Goal: Use online tool/utility: Utilize a website feature to perform a specific function

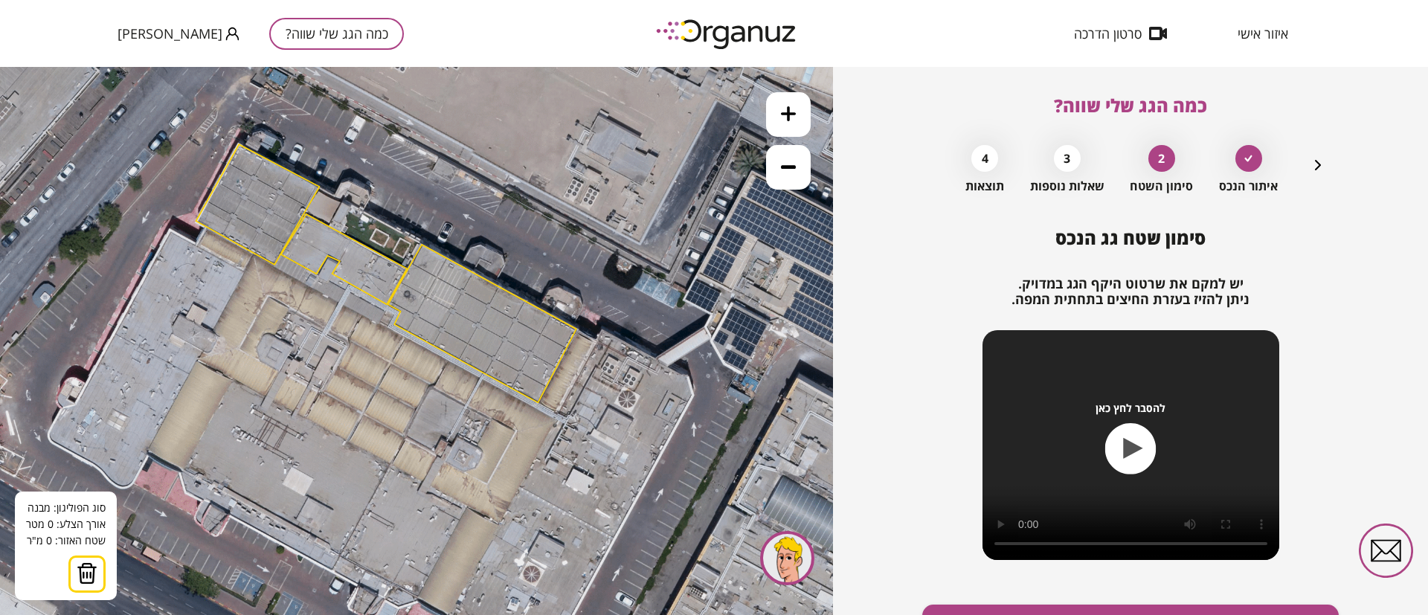
scroll to position [86, 0]
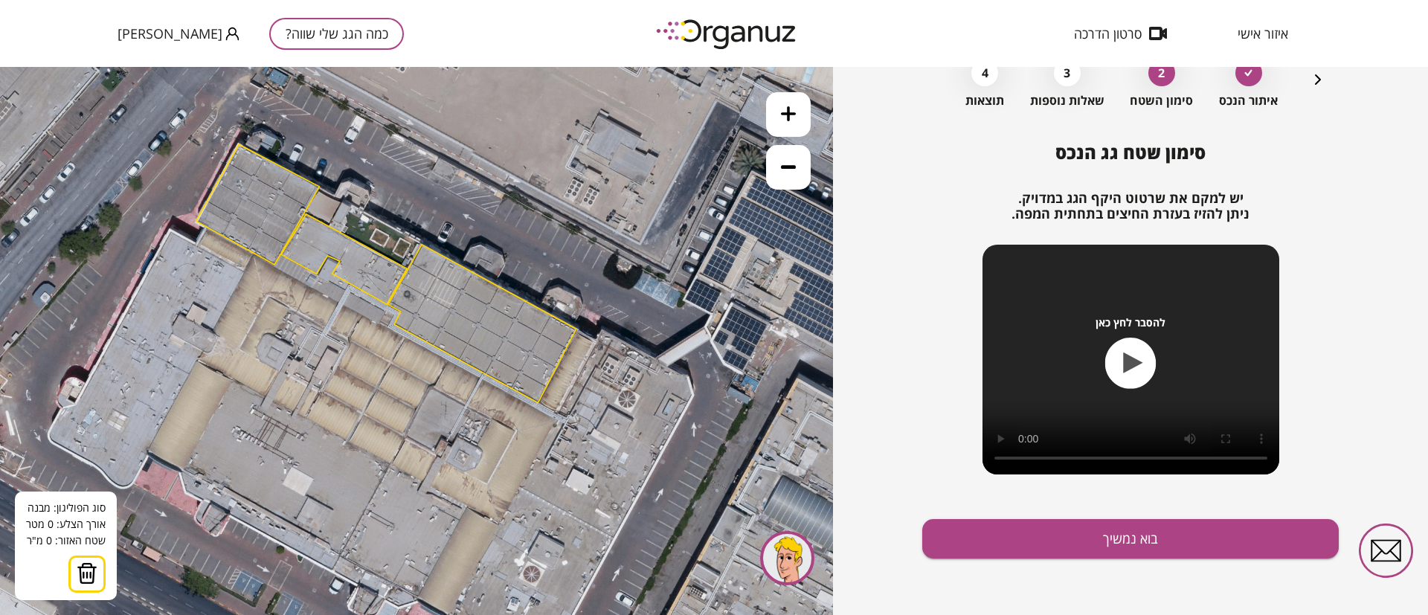
click at [701, 31] on img at bounding box center [728, 33] width 164 height 41
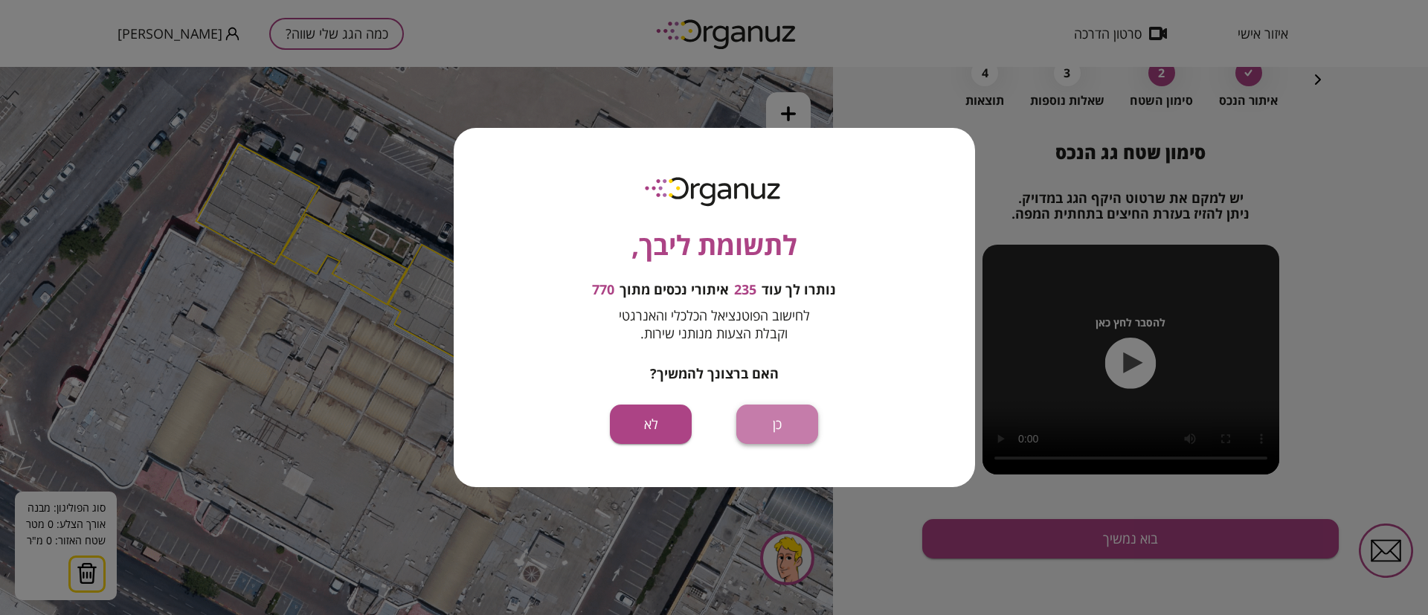
drag, startPoint x: 787, startPoint y: 419, endPoint x: 787, endPoint y: 350, distance: 69.2
click at [788, 419] on button "כן" at bounding box center [777, 424] width 82 height 39
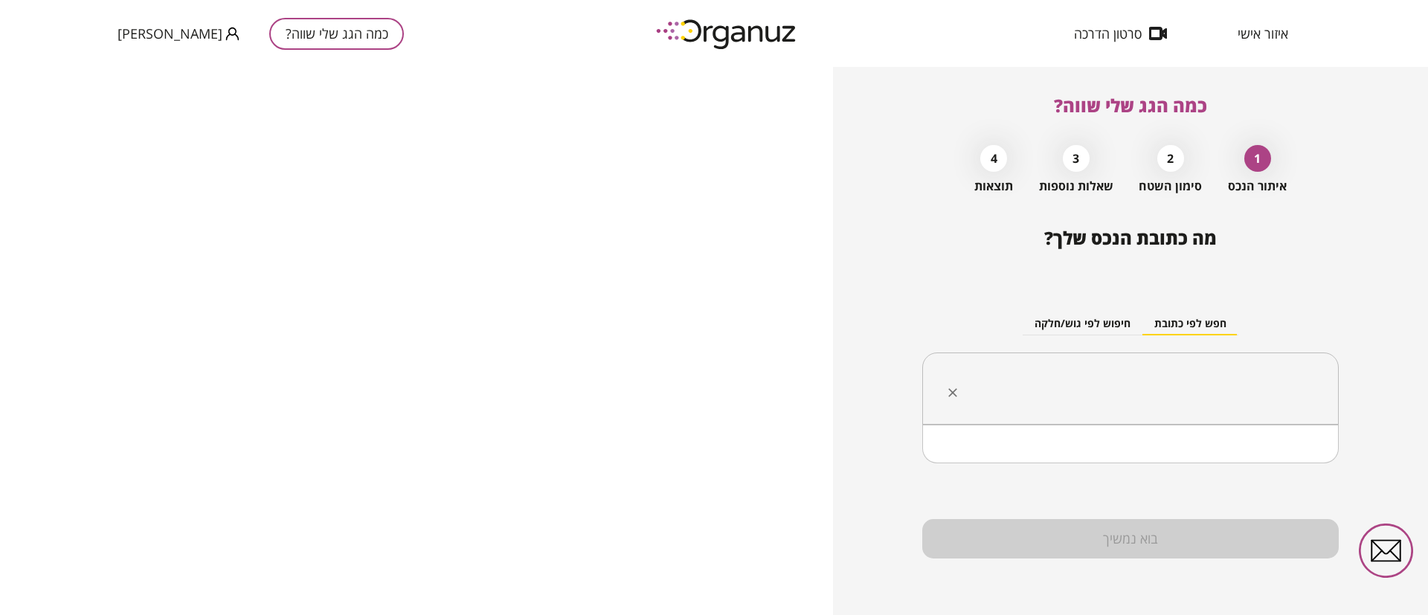
click at [1047, 385] on input "text" at bounding box center [1136, 388] width 370 height 37
click at [1129, 392] on input "text" at bounding box center [1136, 388] width 370 height 37
click at [1131, 401] on input "text" at bounding box center [1136, 388] width 370 height 37
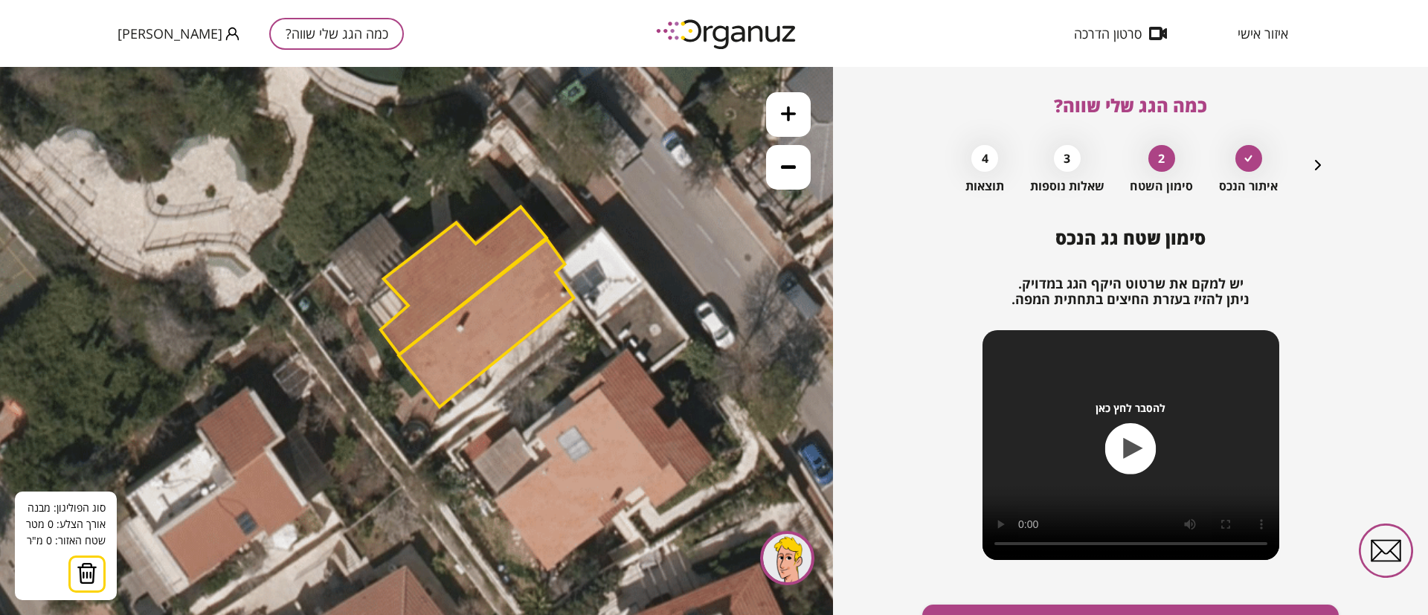
scroll to position [86, 0]
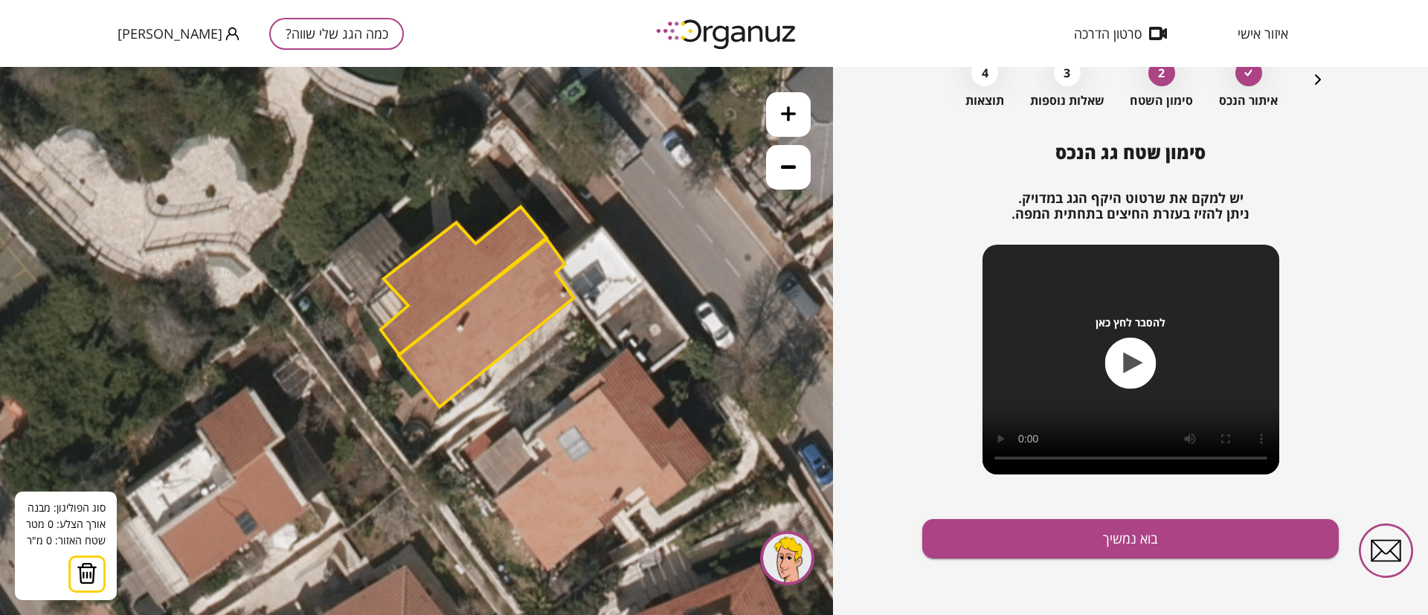
click at [698, 30] on img at bounding box center [728, 33] width 164 height 41
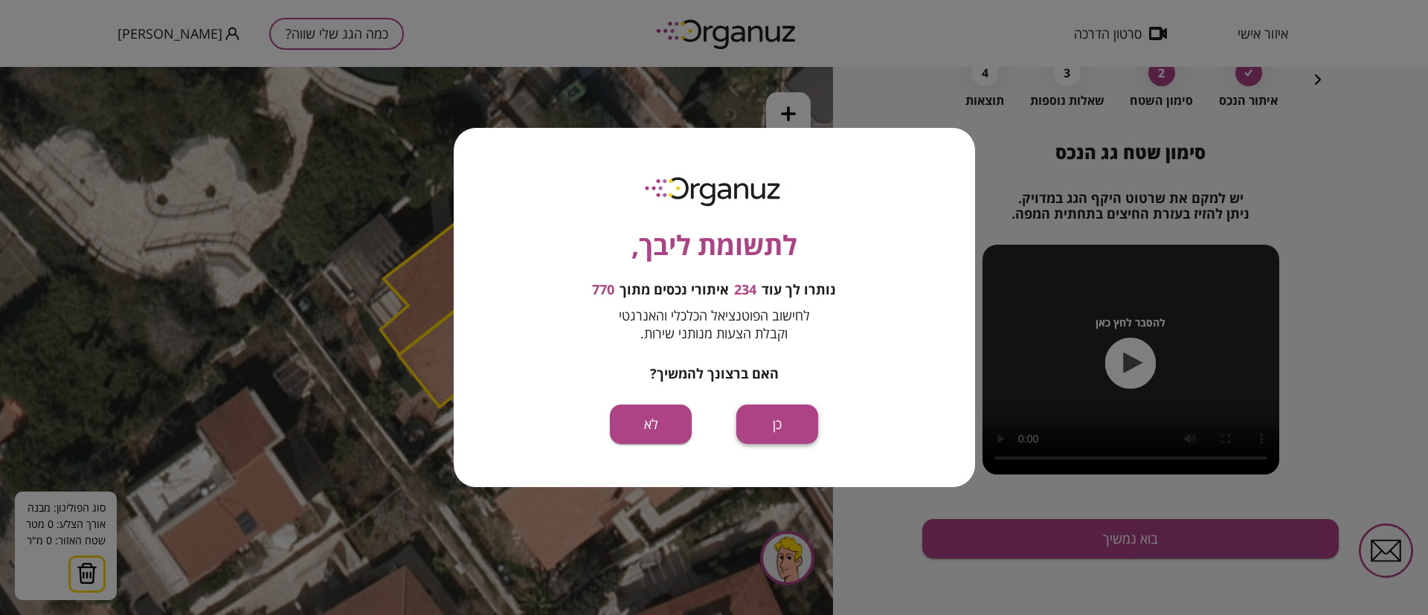
click at [766, 425] on button "כן" at bounding box center [777, 424] width 82 height 39
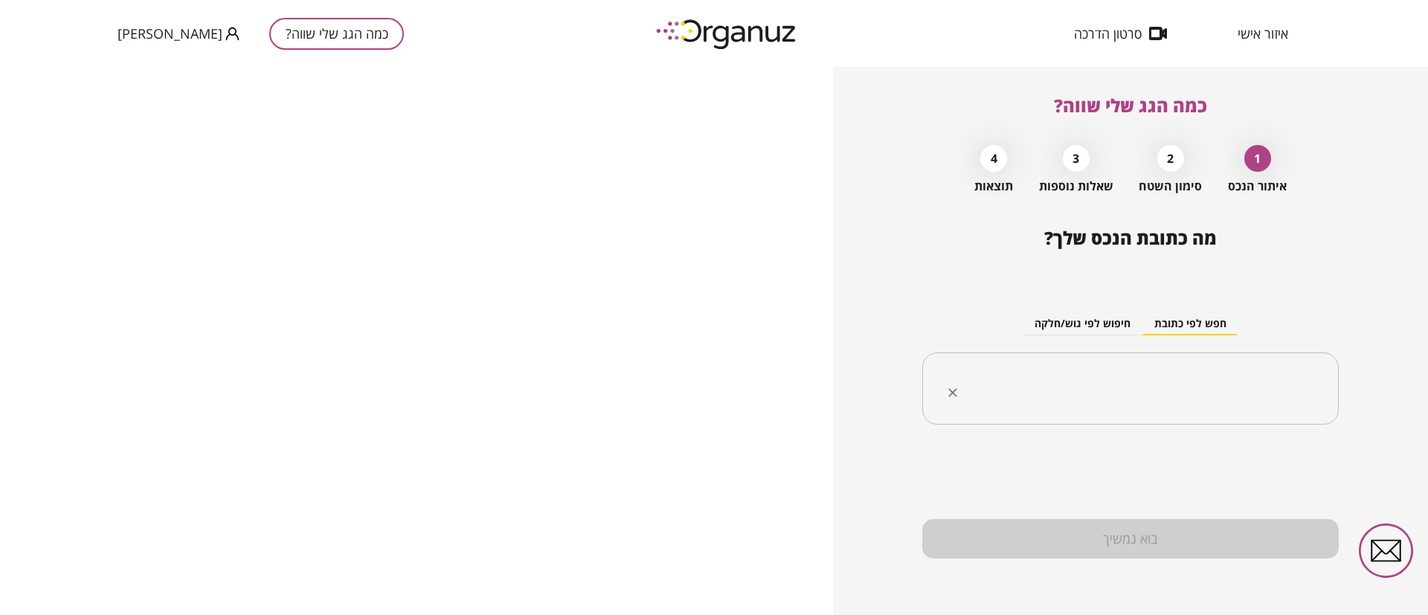
click at [1086, 381] on input "text" at bounding box center [1136, 388] width 370 height 37
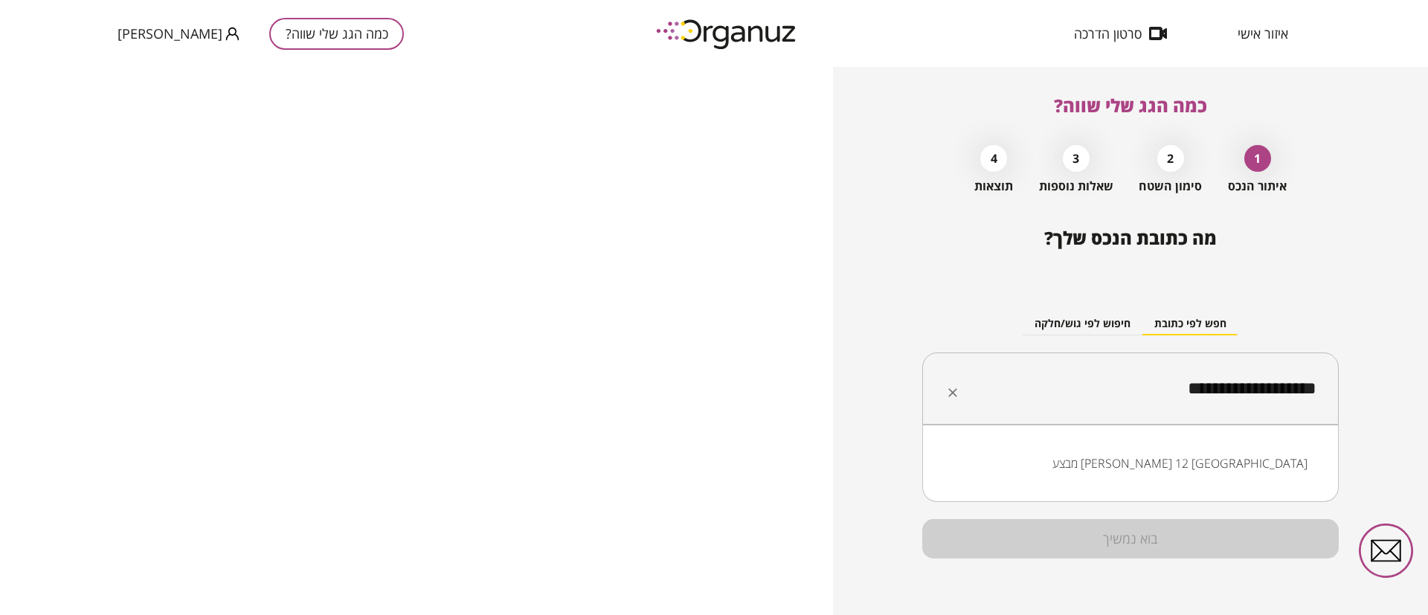
click at [1206, 463] on li "מבצע [PERSON_NAME] 12 [GEOGRAPHIC_DATA]" at bounding box center [1131, 463] width 378 height 27
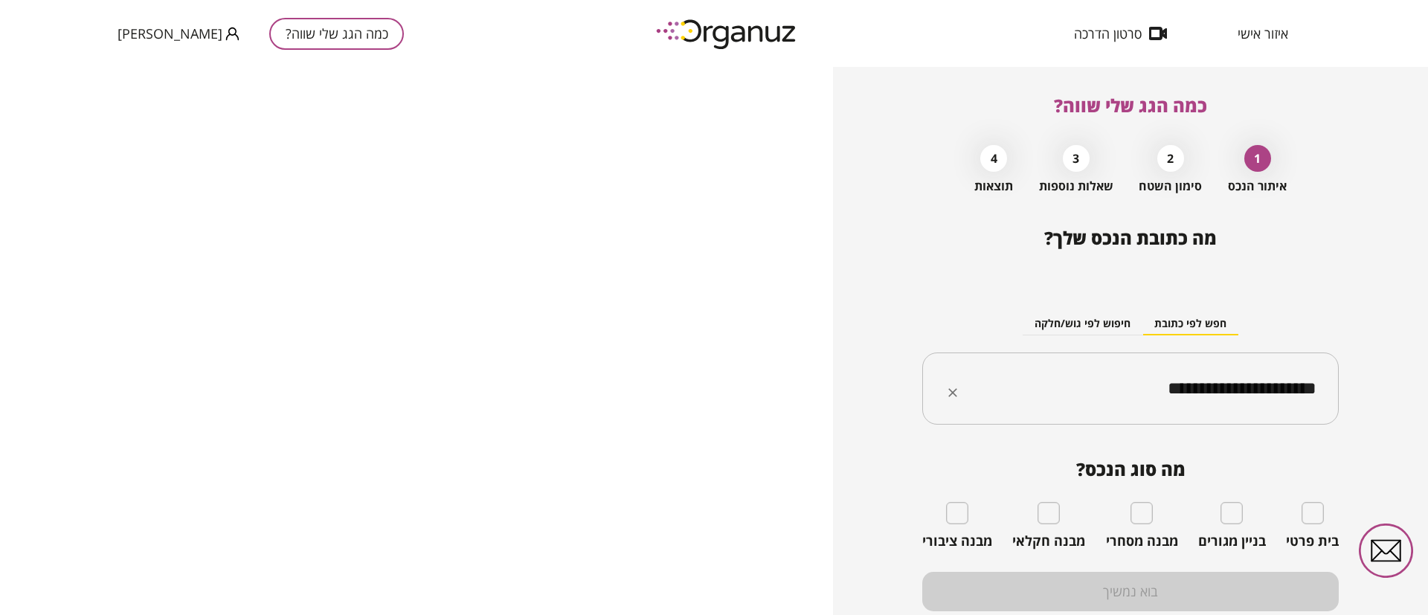
type input "**********"
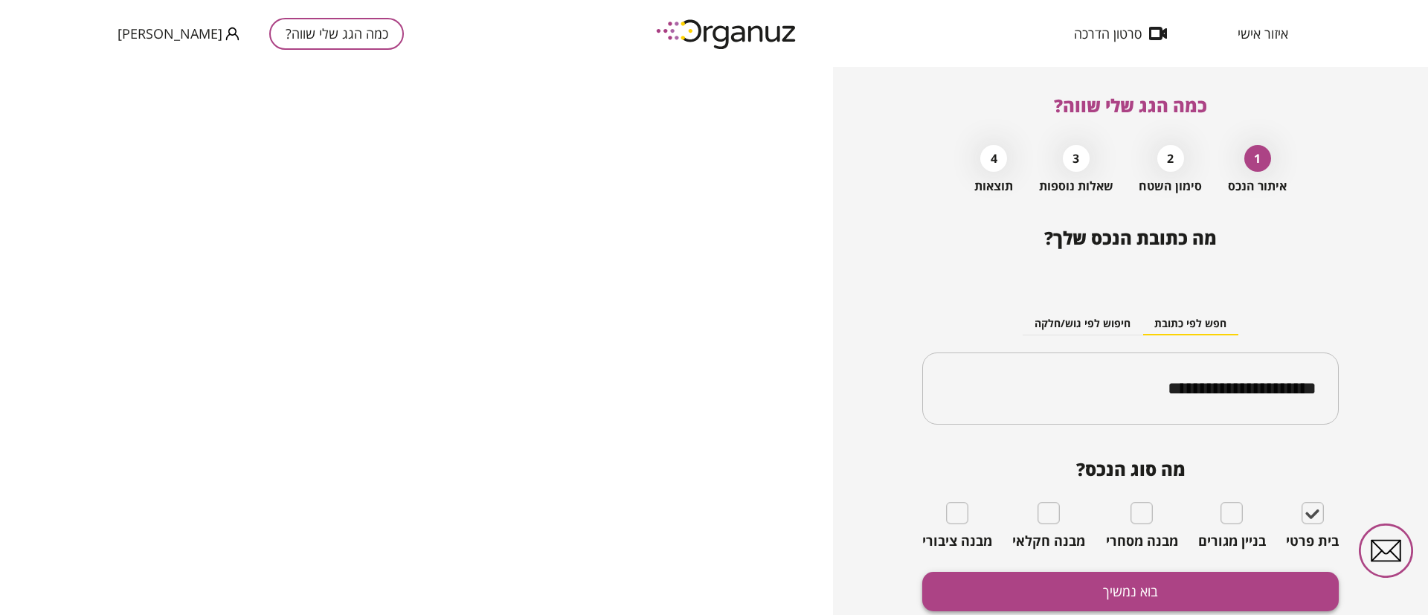
click at [1268, 580] on button "בוא נמשיך" at bounding box center [1130, 591] width 417 height 39
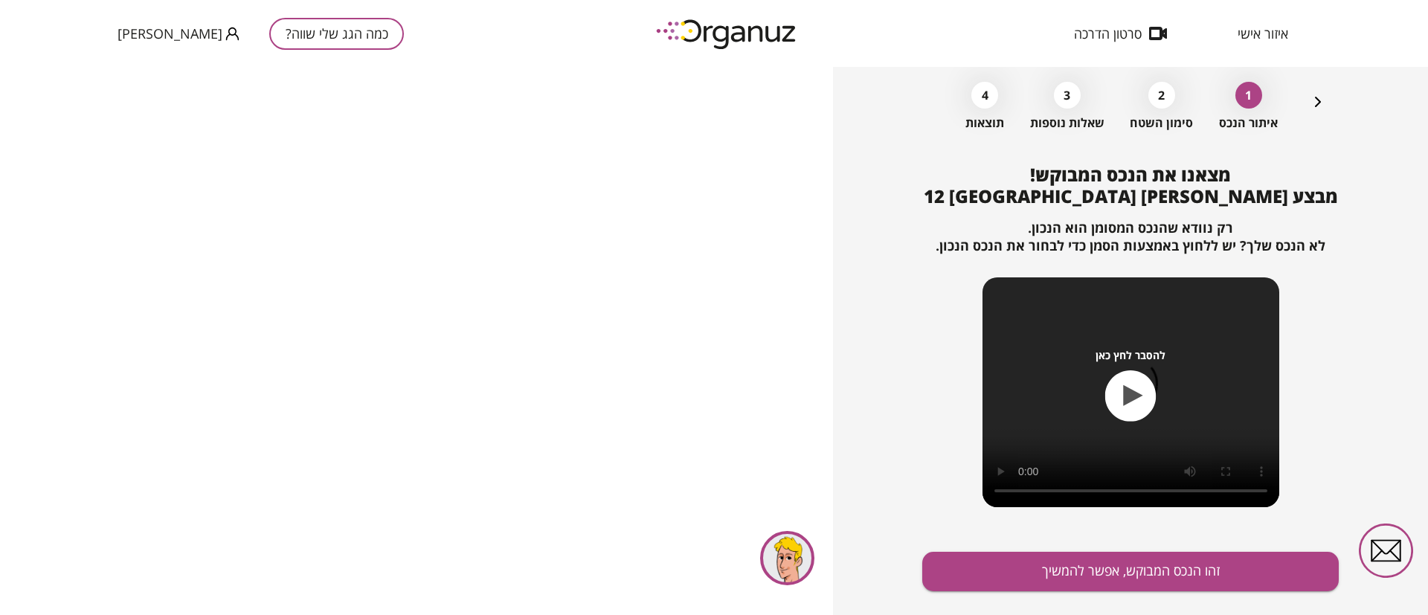
scroll to position [96, 0]
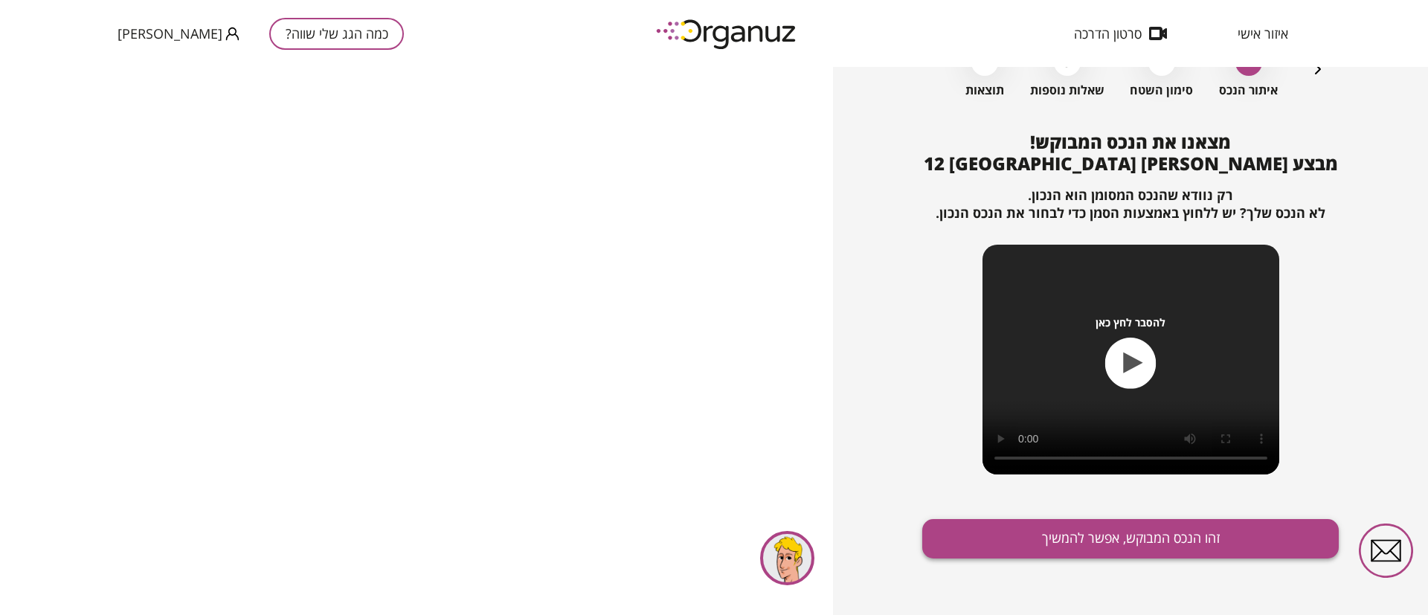
click at [1073, 527] on button "זהו הנכס המבוקש, אפשר להמשיך" at bounding box center [1130, 538] width 417 height 39
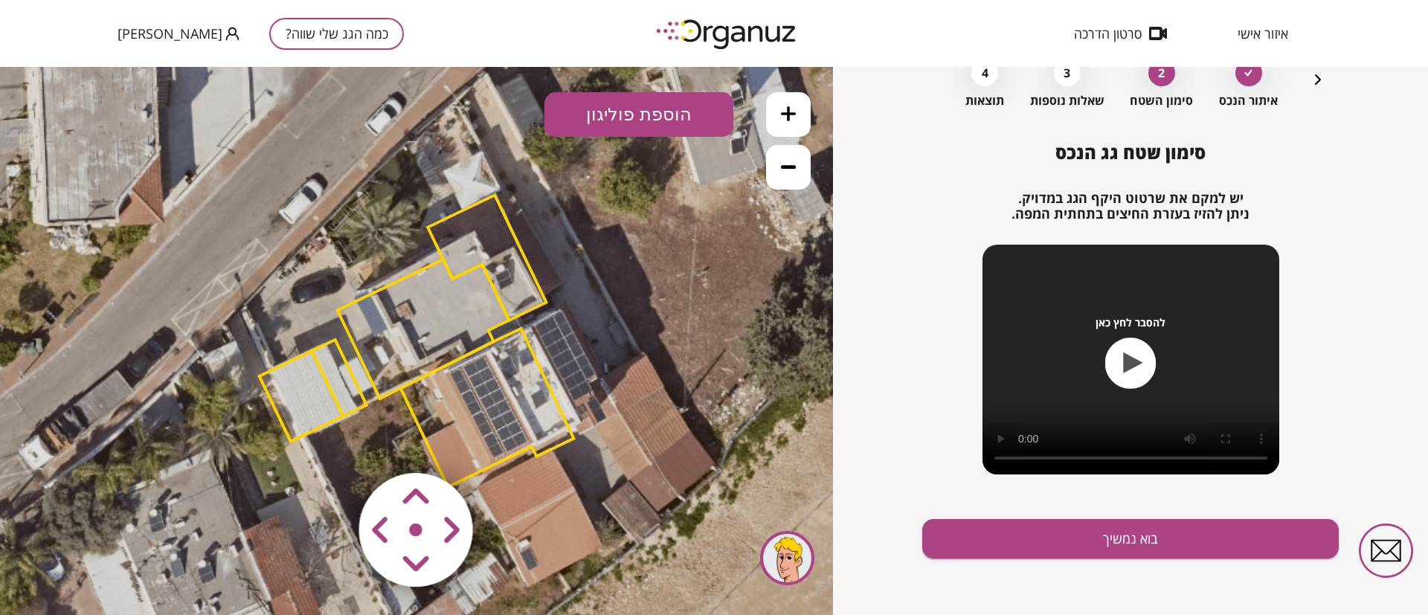
click at [483, 222] on polygon at bounding box center [487, 257] width 118 height 125
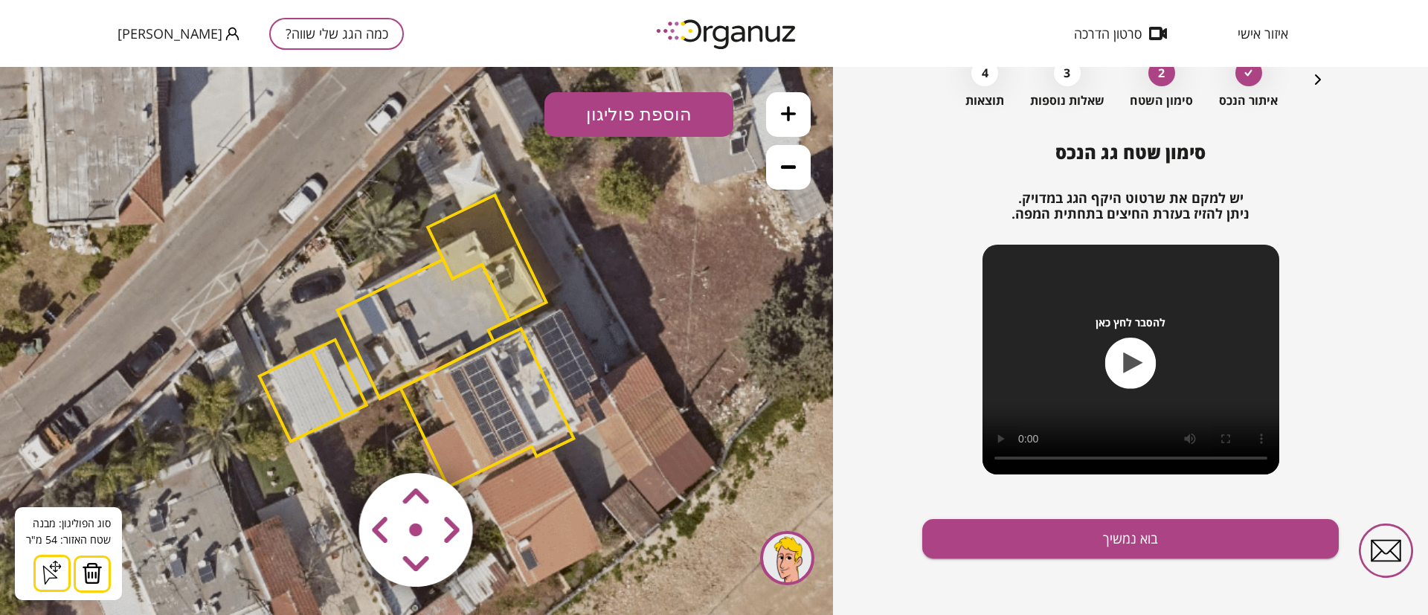
click at [91, 575] on img at bounding box center [92, 573] width 21 height 22
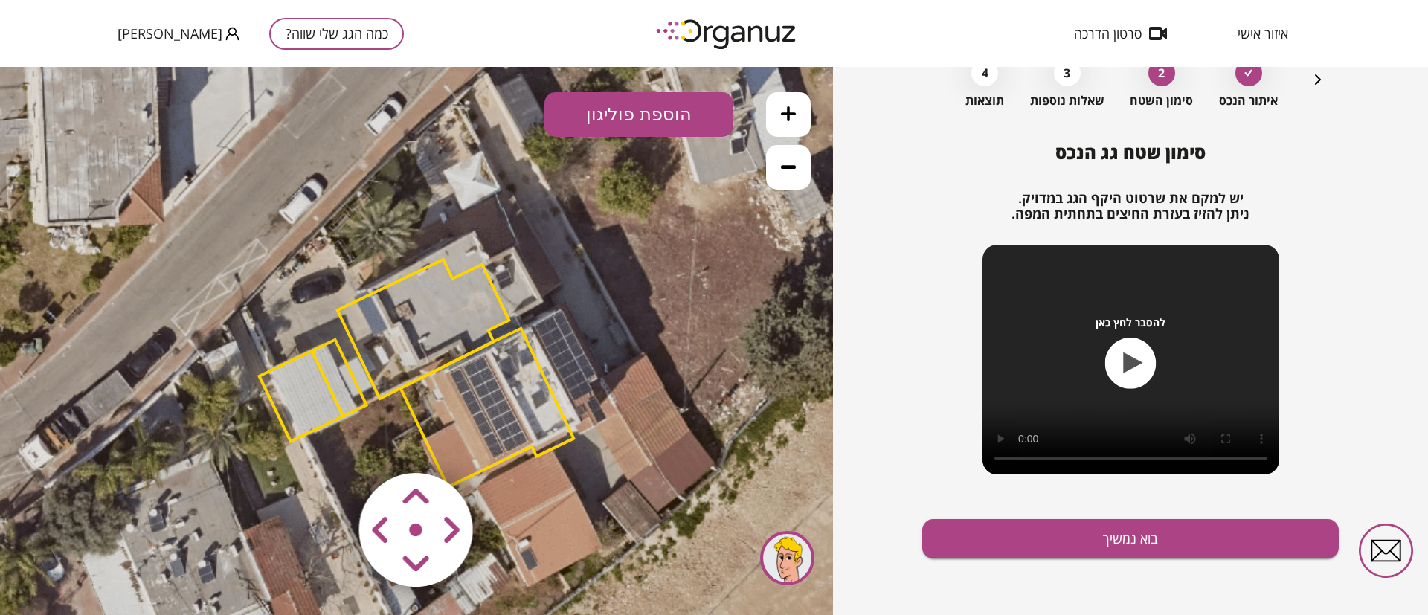
click at [306, 374] on polygon at bounding box center [302, 396] width 84 height 91
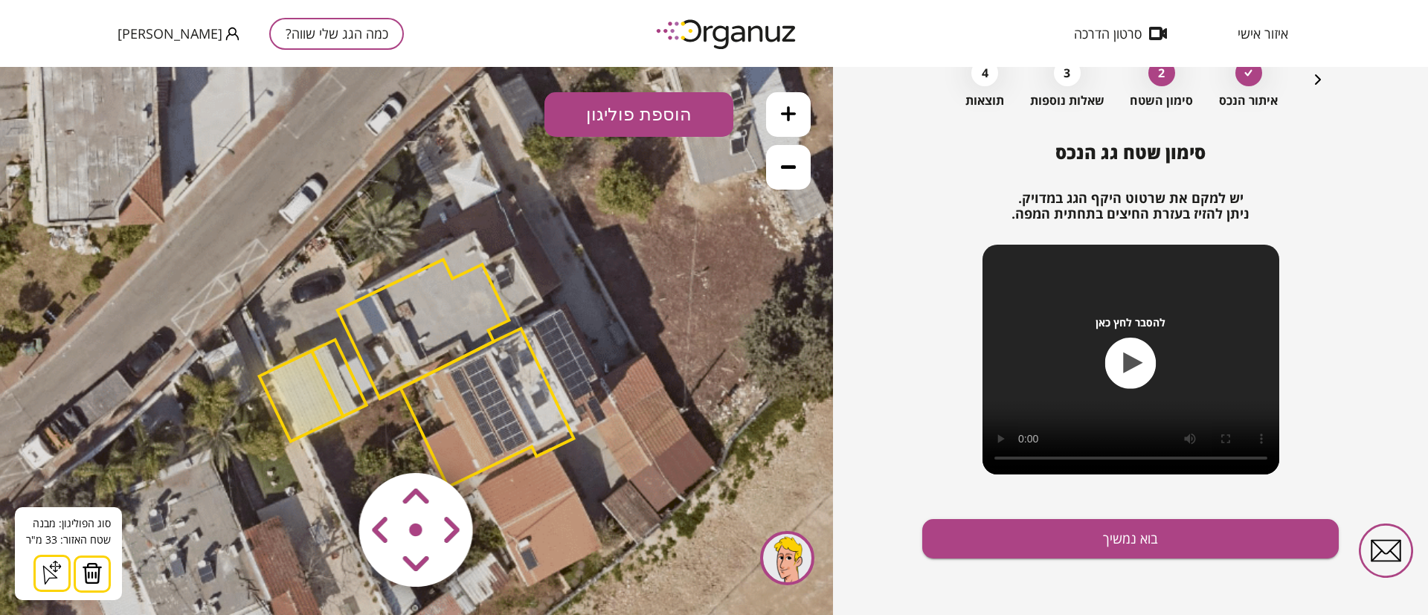
click at [97, 579] on img at bounding box center [92, 573] width 21 height 22
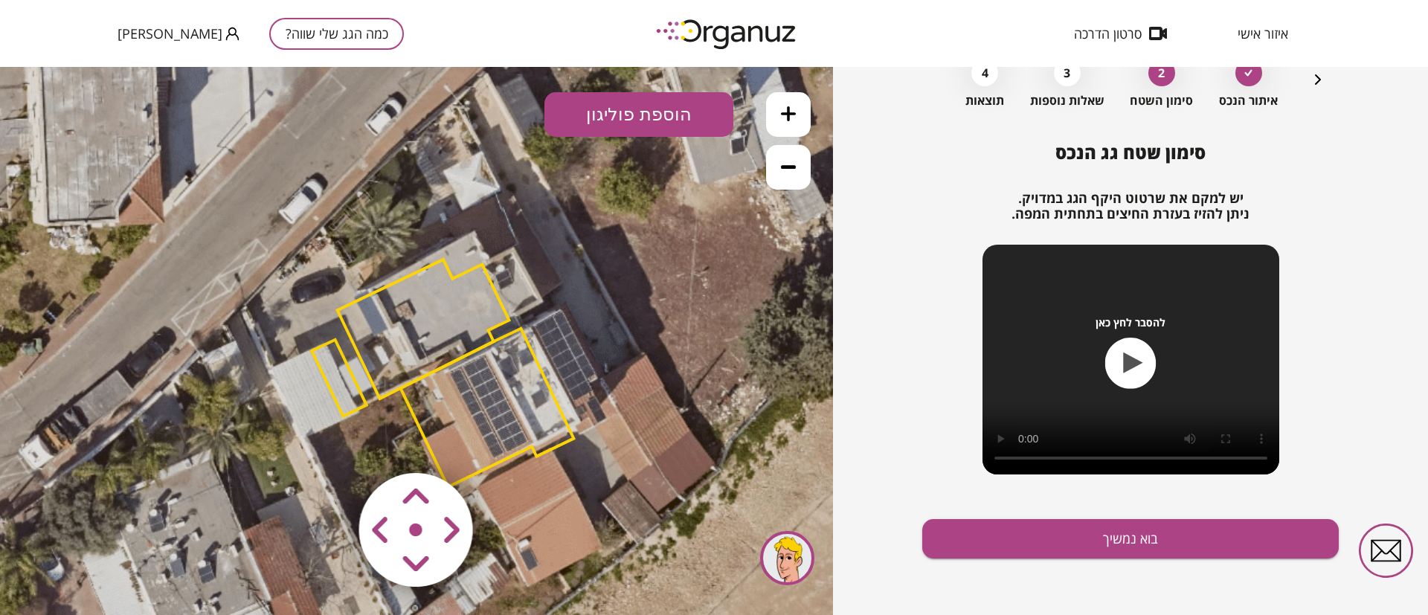
click at [417, 320] on polygon at bounding box center [424, 329] width 172 height 139
click at [399, 290] on polygon at bounding box center [424, 329] width 172 height 139
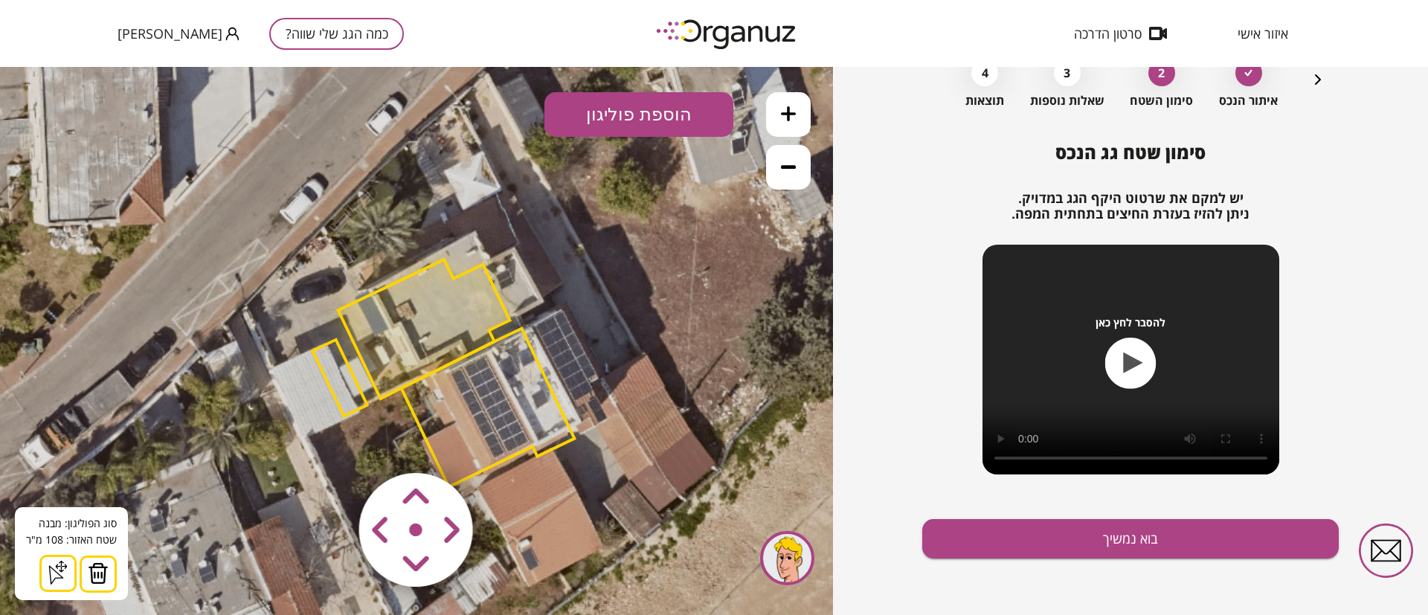
click at [106, 571] on img at bounding box center [98, 573] width 21 height 22
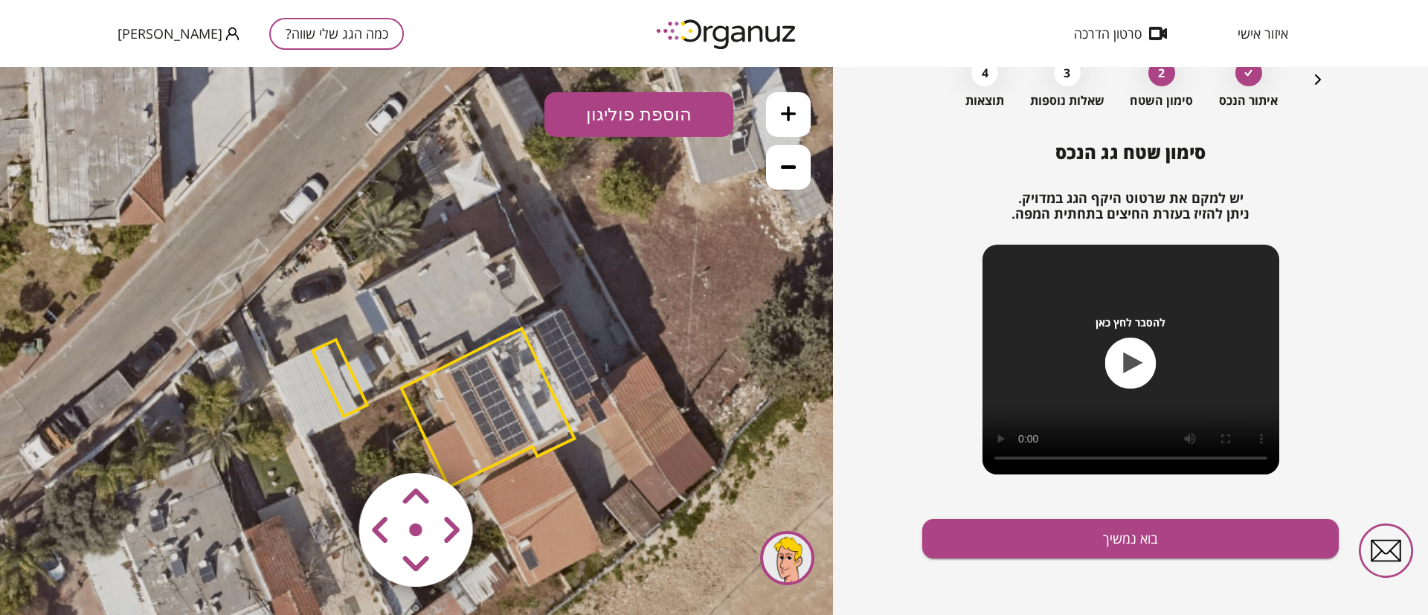
click at [345, 364] on polygon at bounding box center [339, 378] width 55 height 77
click at [332, 363] on polygon at bounding box center [341, 378] width 55 height 77
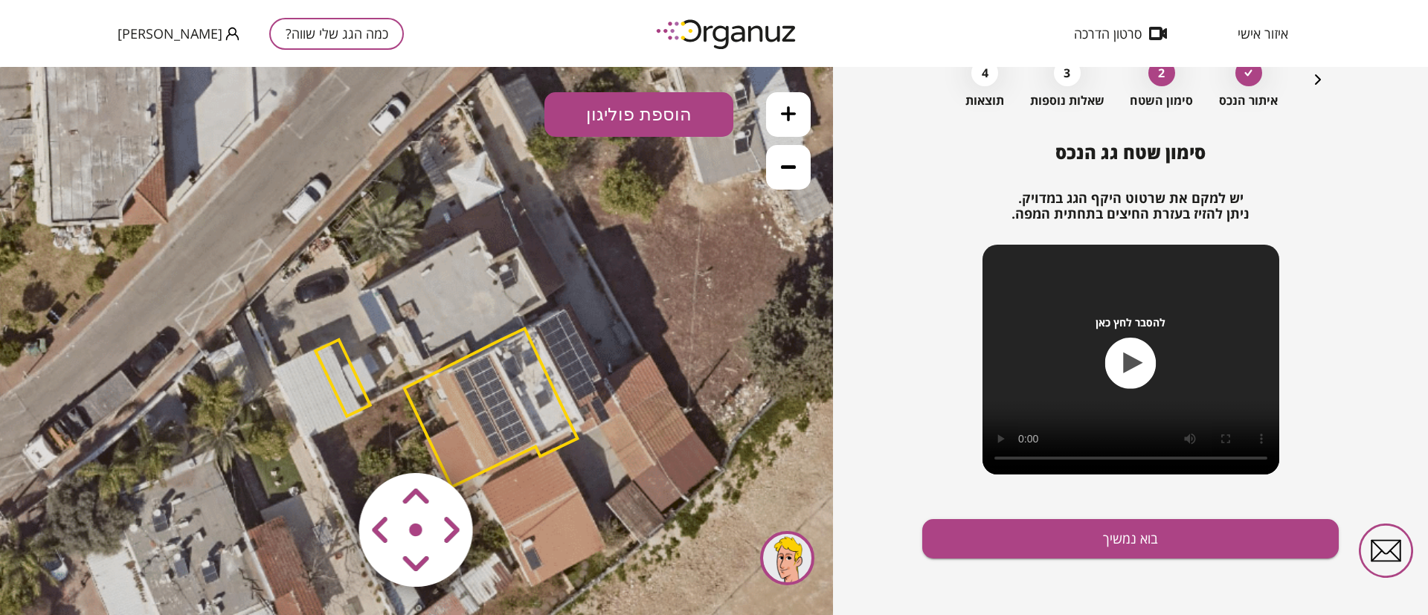
click at [332, 354] on polygon at bounding box center [342, 378] width 55 height 77
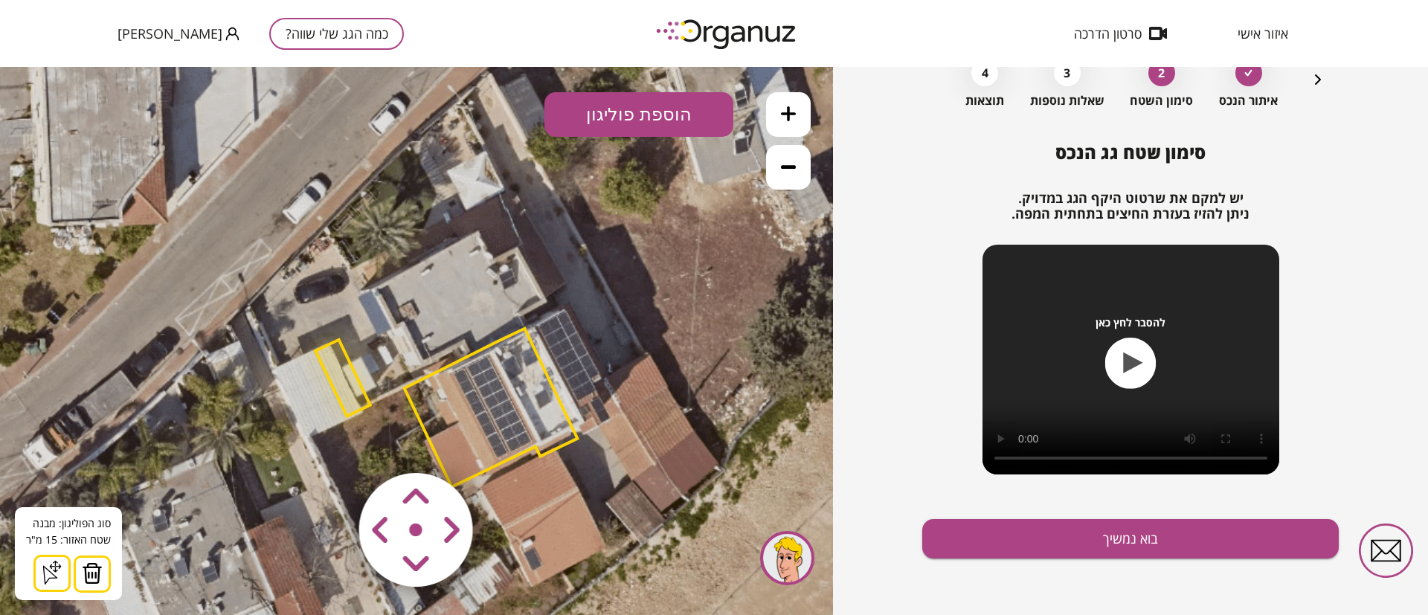
click at [100, 562] on img at bounding box center [92, 573] width 21 height 22
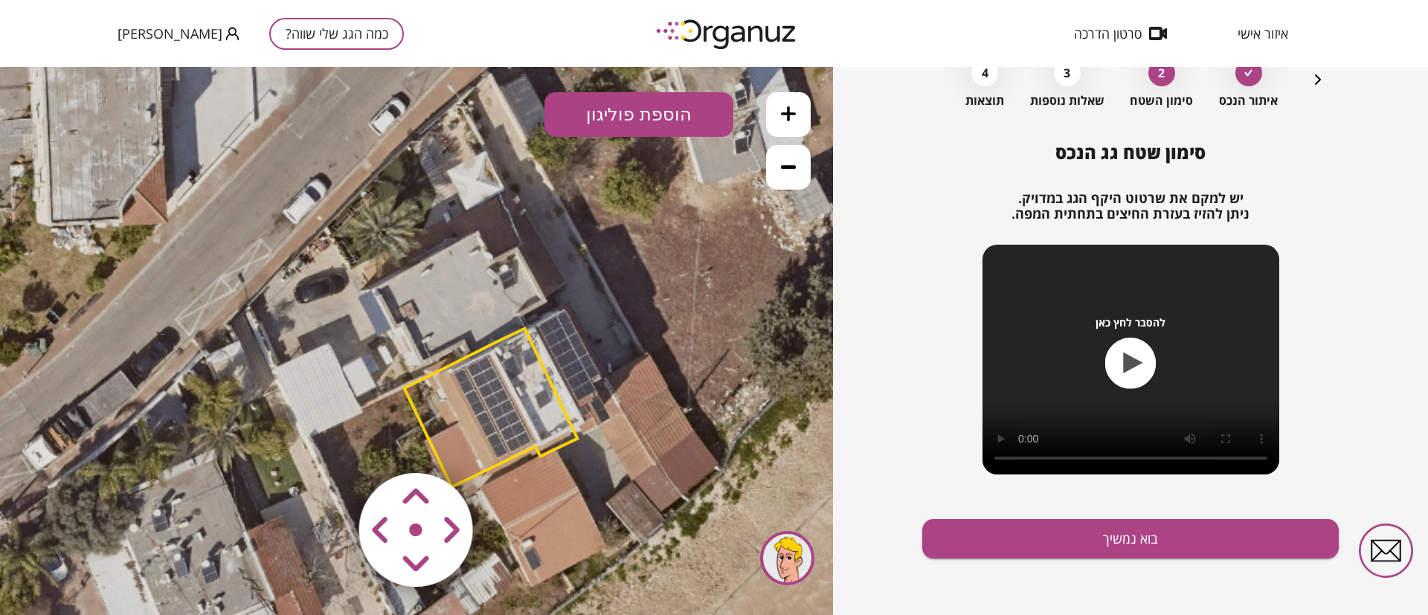
click at [472, 381] on polygon at bounding box center [491, 408] width 173 height 158
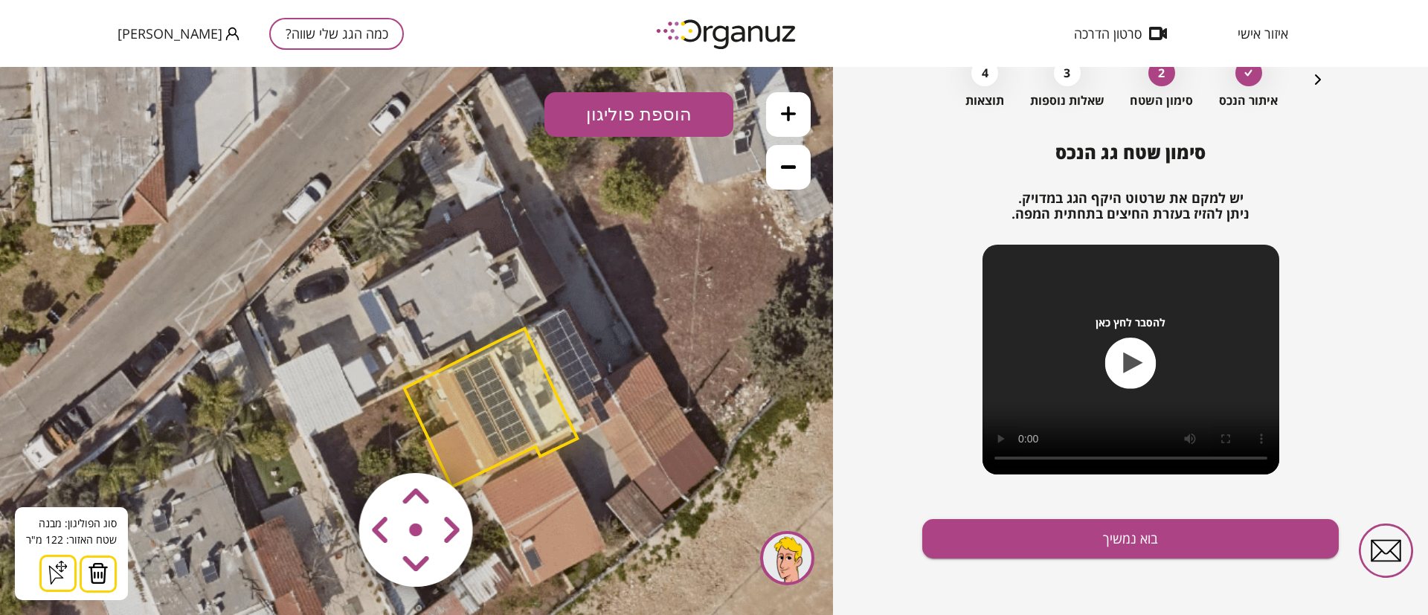
click at [100, 572] on img at bounding box center [98, 573] width 21 height 22
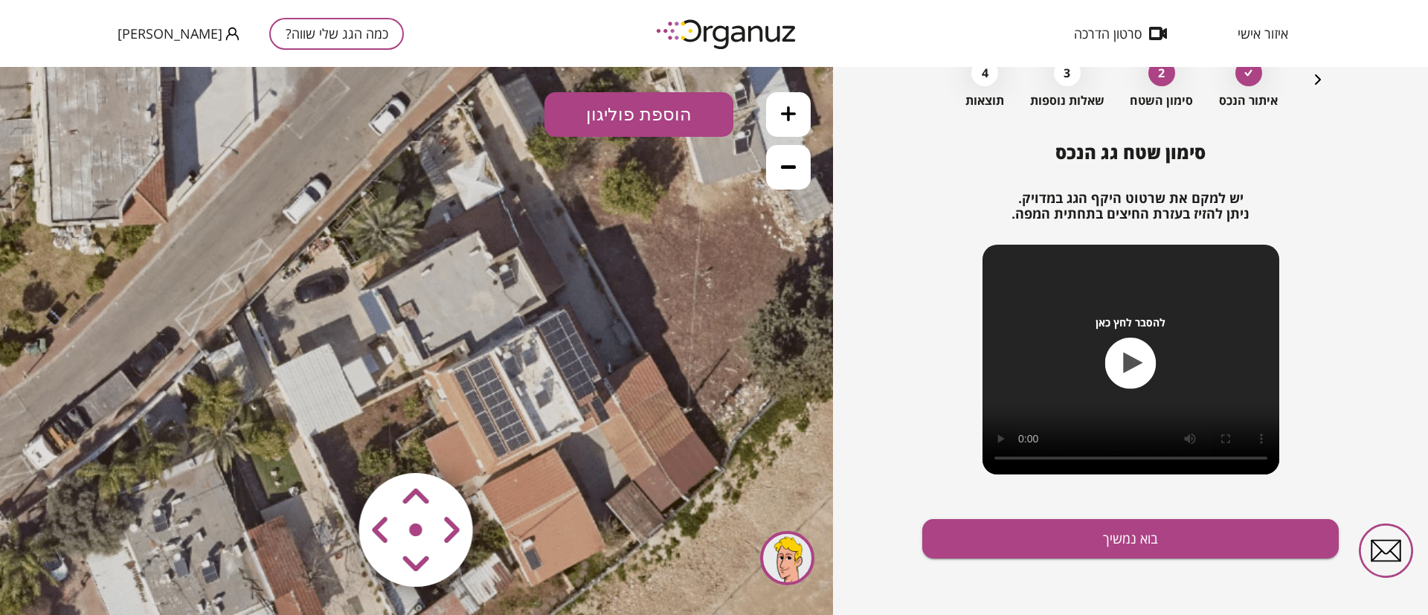
click at [783, 120] on icon at bounding box center [788, 113] width 15 height 15
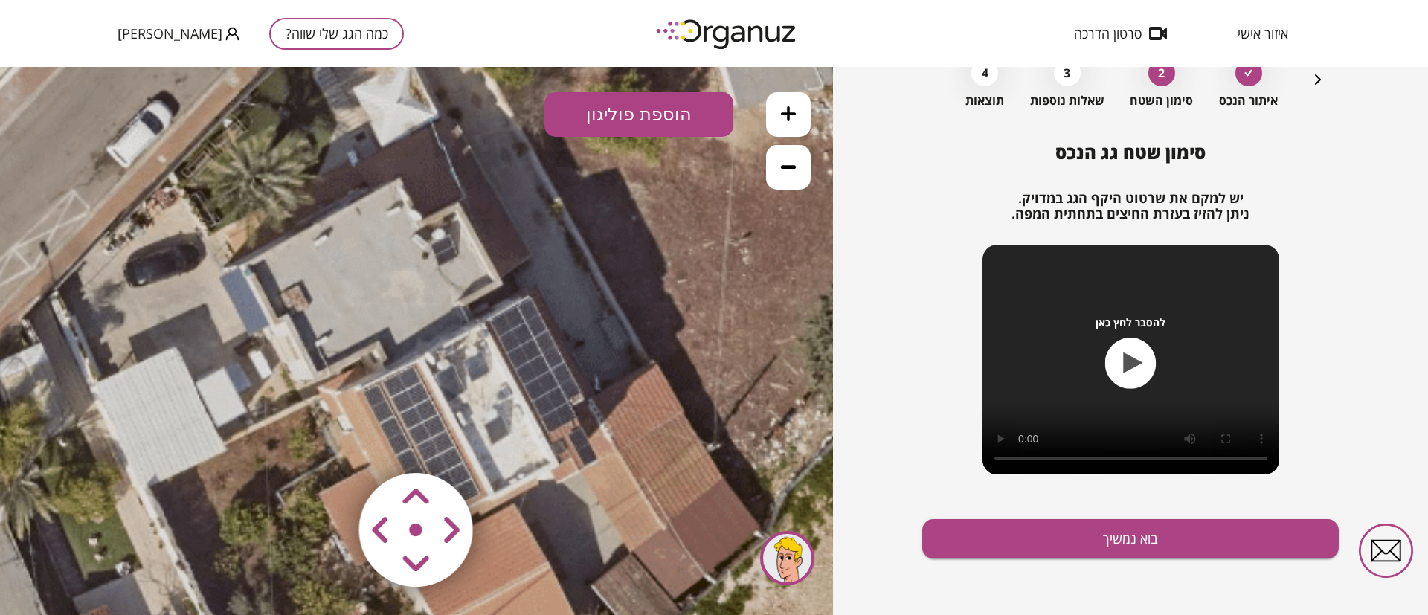
drag, startPoint x: 590, startPoint y: 326, endPoint x: 443, endPoint y: 328, distance: 146.5
click at [443, 328] on icon at bounding box center [311, 341] width 1506 height 1506
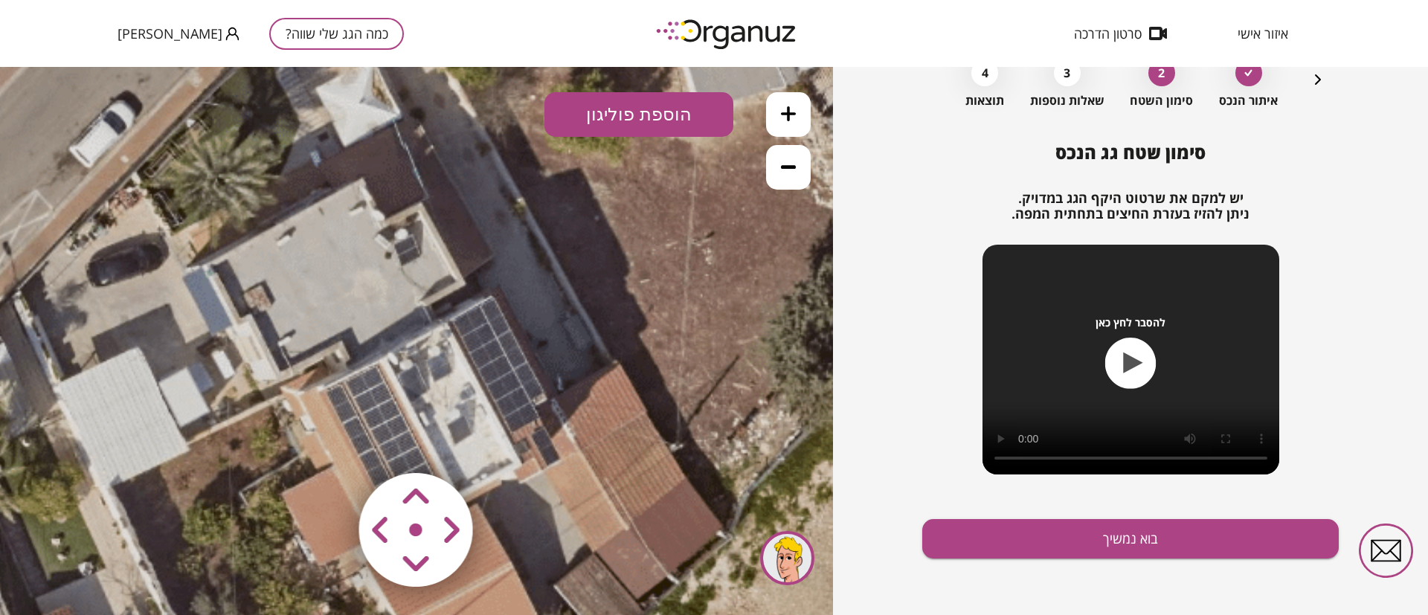
click at [623, 112] on button "הוספת פוליגון" at bounding box center [638, 114] width 189 height 45
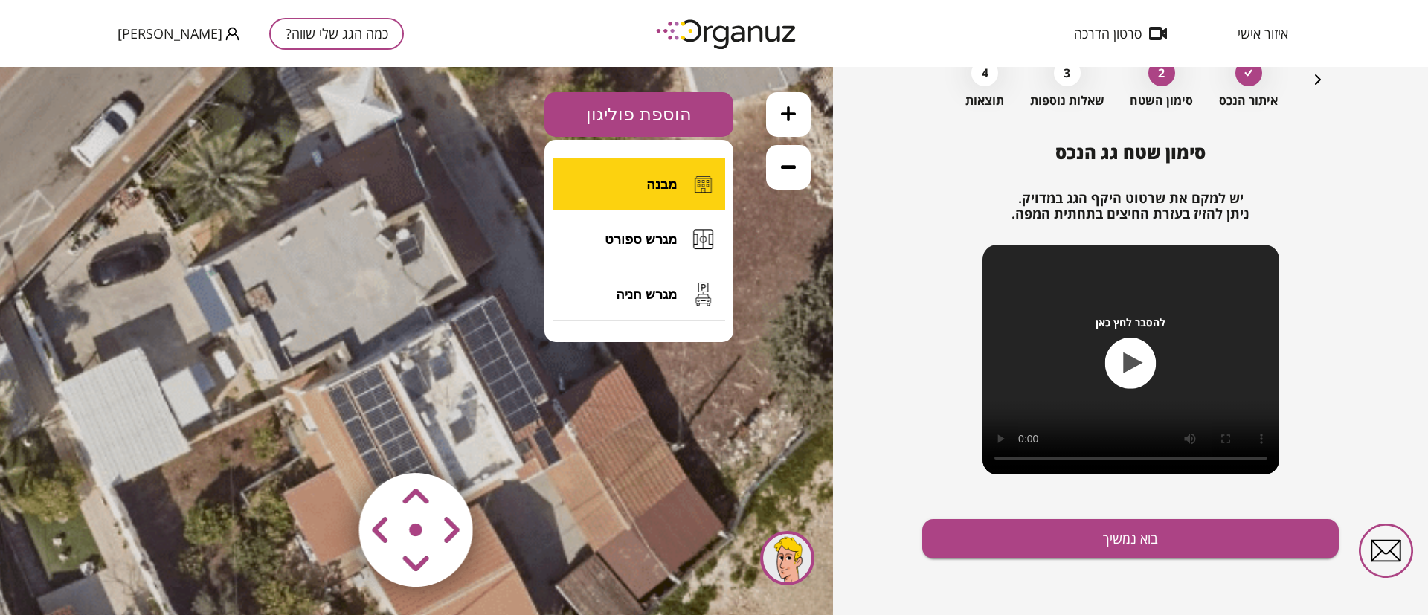
click at [640, 174] on button "מבנה" at bounding box center [639, 184] width 173 height 52
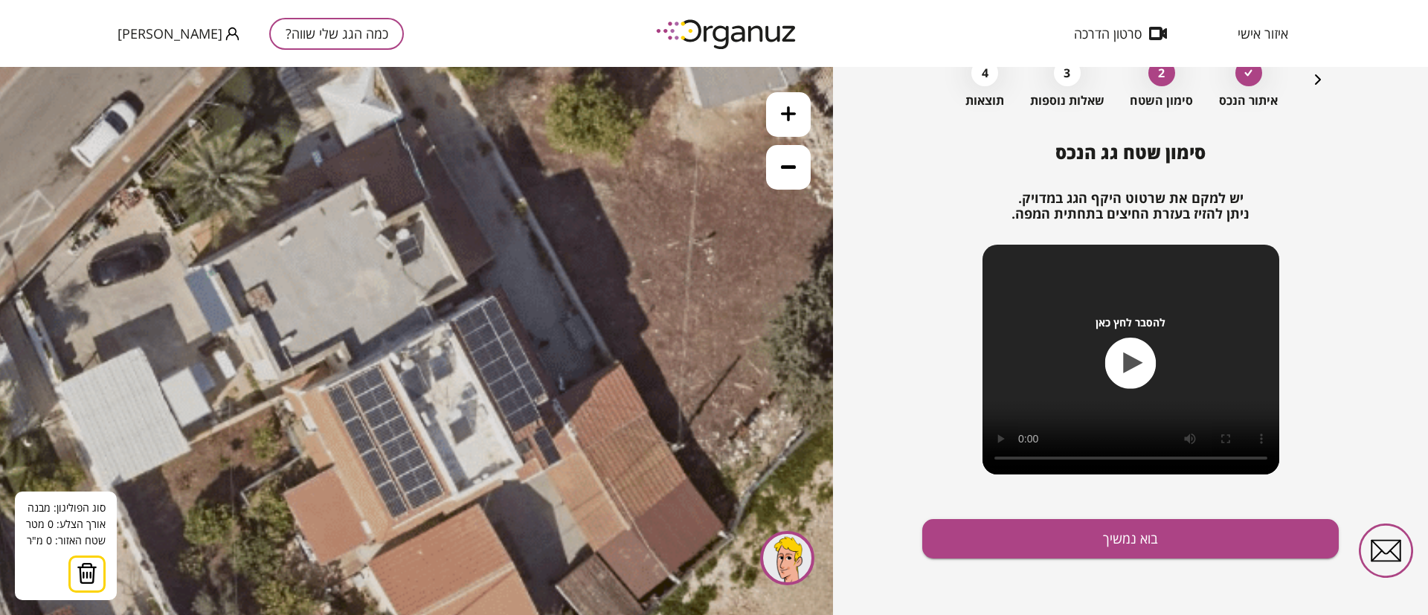
click at [381, 223] on icon at bounding box center [275, 341] width 1506 height 1506
click at [424, 207] on polygon at bounding box center [402, 215] width 43 height 16
click at [464, 280] on polygon at bounding box center [422, 244] width 83 height 74
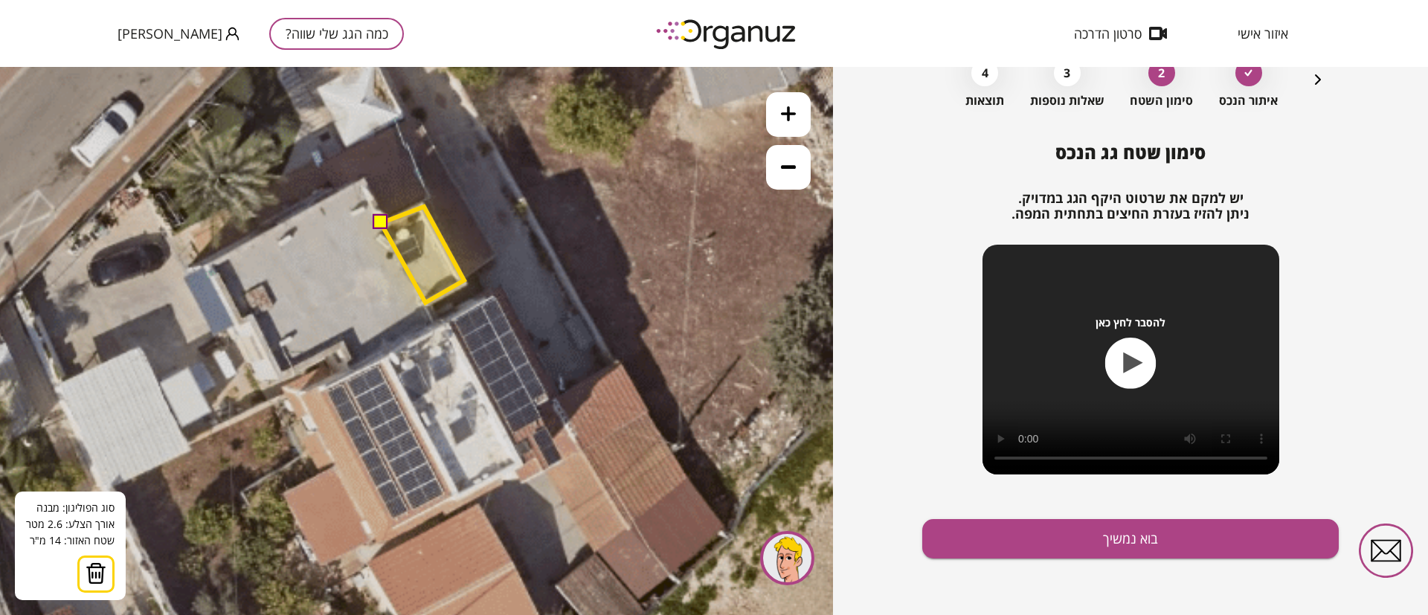
click at [425, 303] on polygon at bounding box center [422, 255] width 83 height 96
click at [435, 323] on icon at bounding box center [275, 341] width 1506 height 1506
click at [353, 366] on polygon at bounding box center [408, 286] width 111 height 159
click at [342, 340] on polygon at bounding box center [403, 286] width 122 height 159
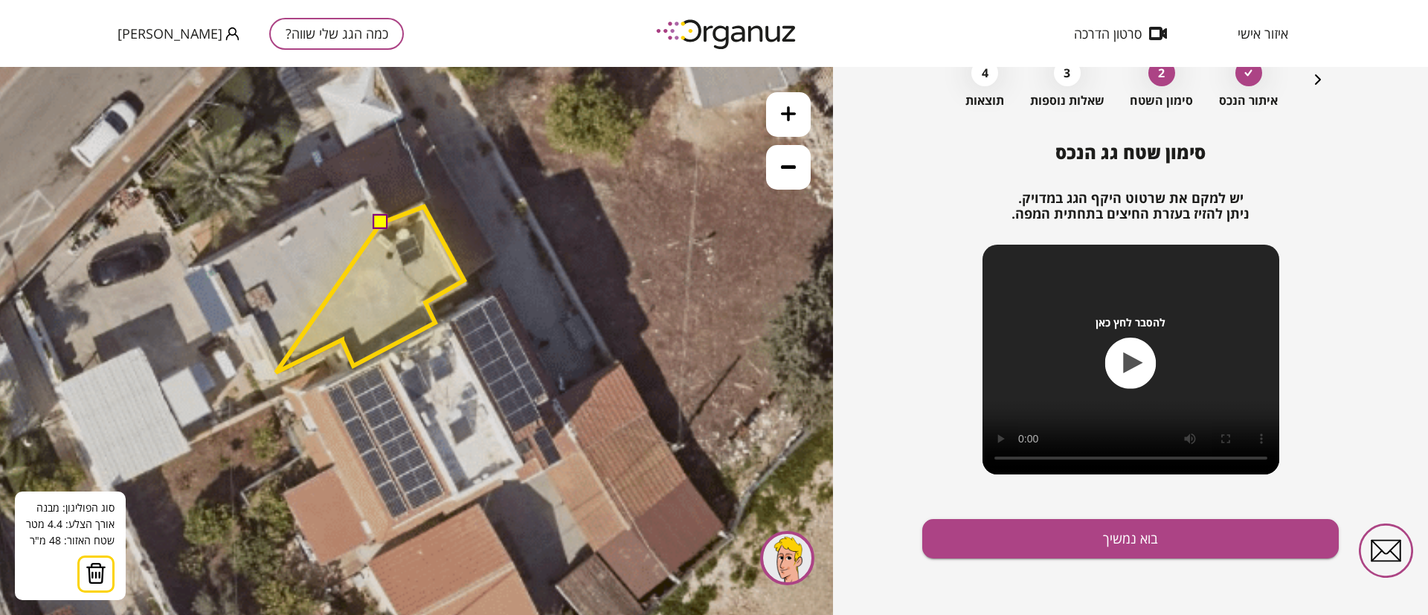
click at [276, 373] on polygon at bounding box center [370, 290] width 188 height 166
click at [248, 315] on polygon at bounding box center [356, 290] width 216 height 167
click at [237, 324] on icon at bounding box center [275, 341] width 1506 height 1506
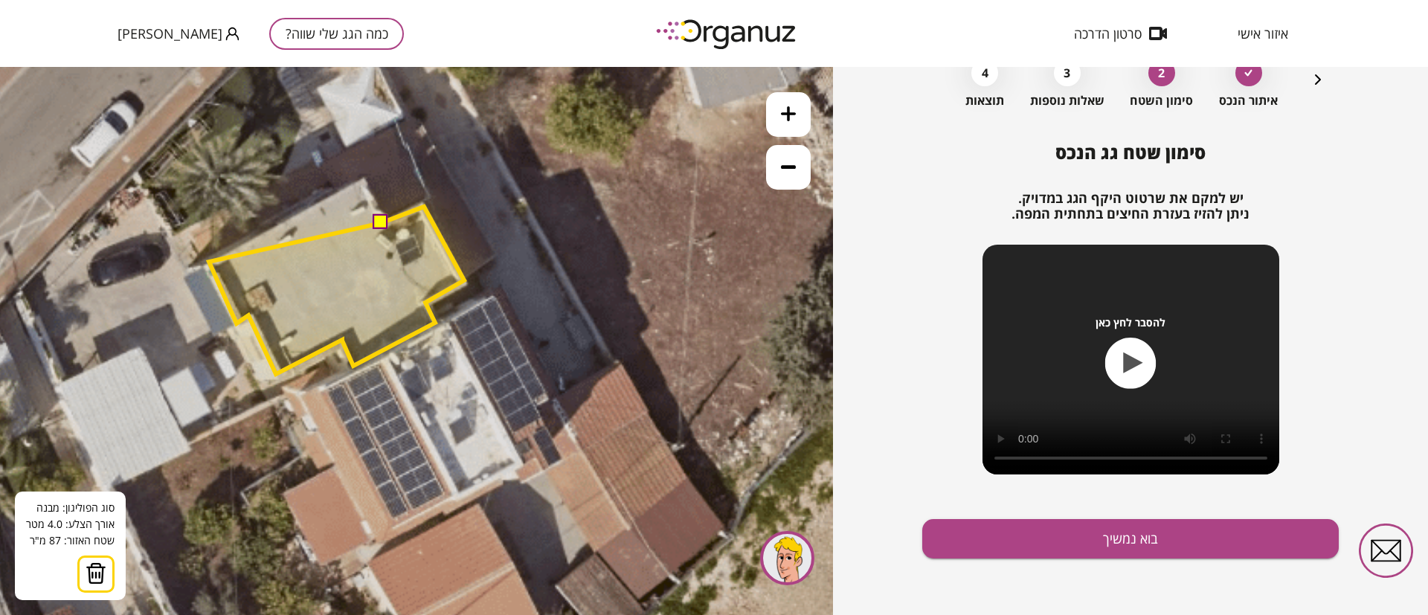
click at [209, 262] on polygon at bounding box center [336, 290] width 255 height 167
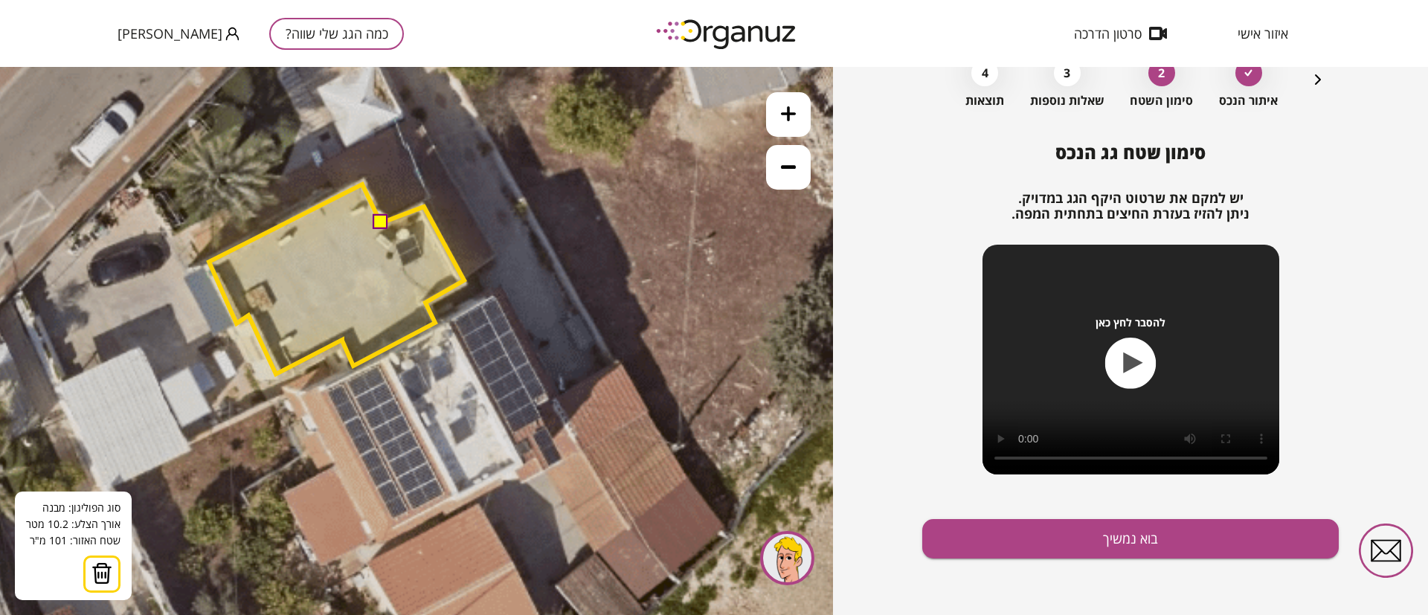
click at [362, 184] on polygon at bounding box center [336, 279] width 255 height 190
click at [381, 216] on button at bounding box center [380, 222] width 15 height 15
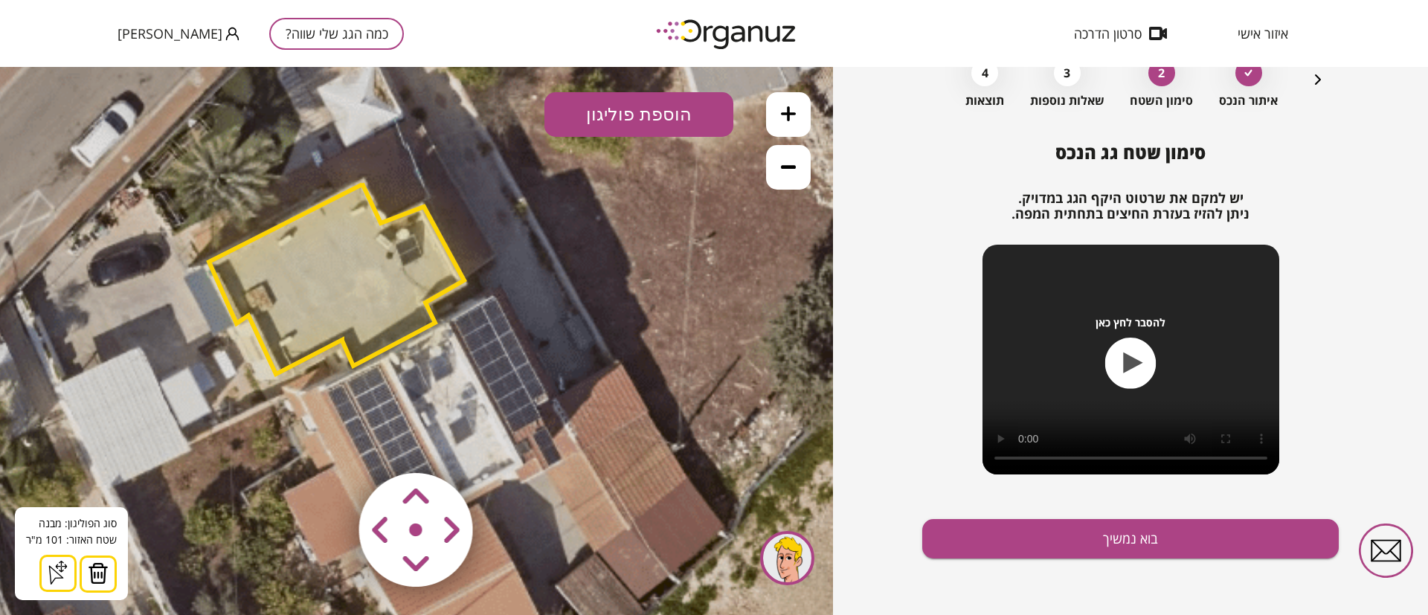
click at [773, 176] on button at bounding box center [788, 167] width 45 height 45
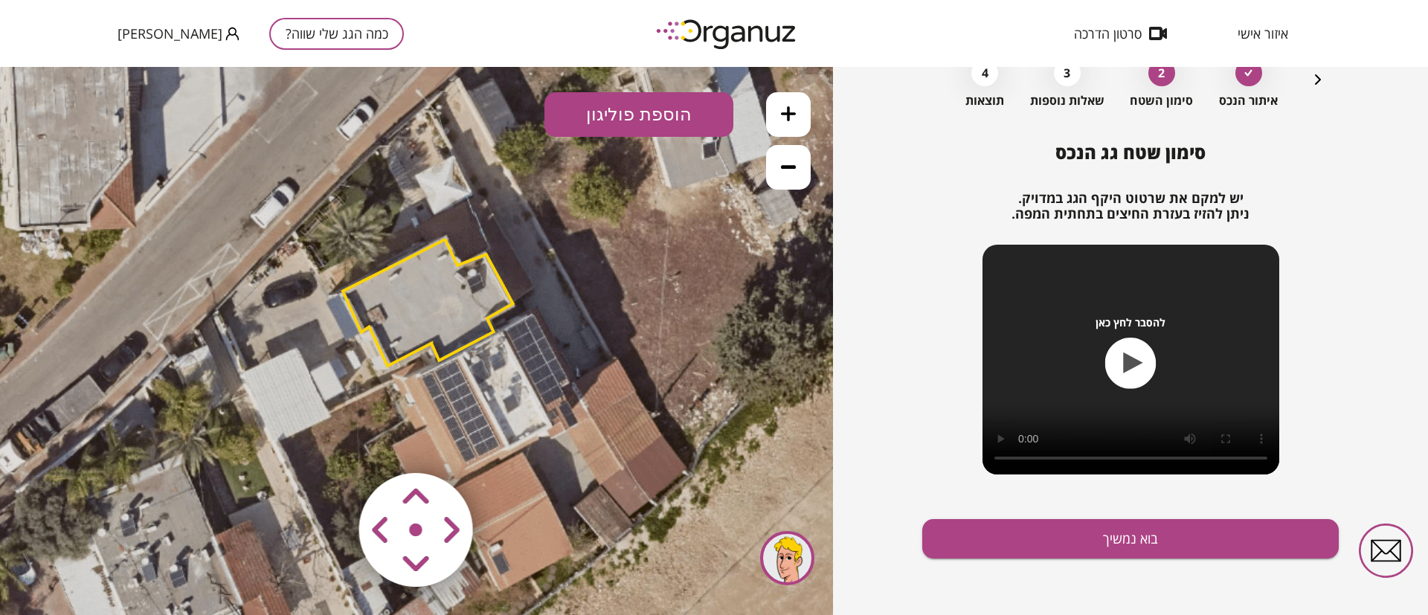
drag, startPoint x: 557, startPoint y: 298, endPoint x: 622, endPoint y: 301, distance: 64.8
click at [622, 301] on icon at bounding box center [387, 344] width 1004 height 1004
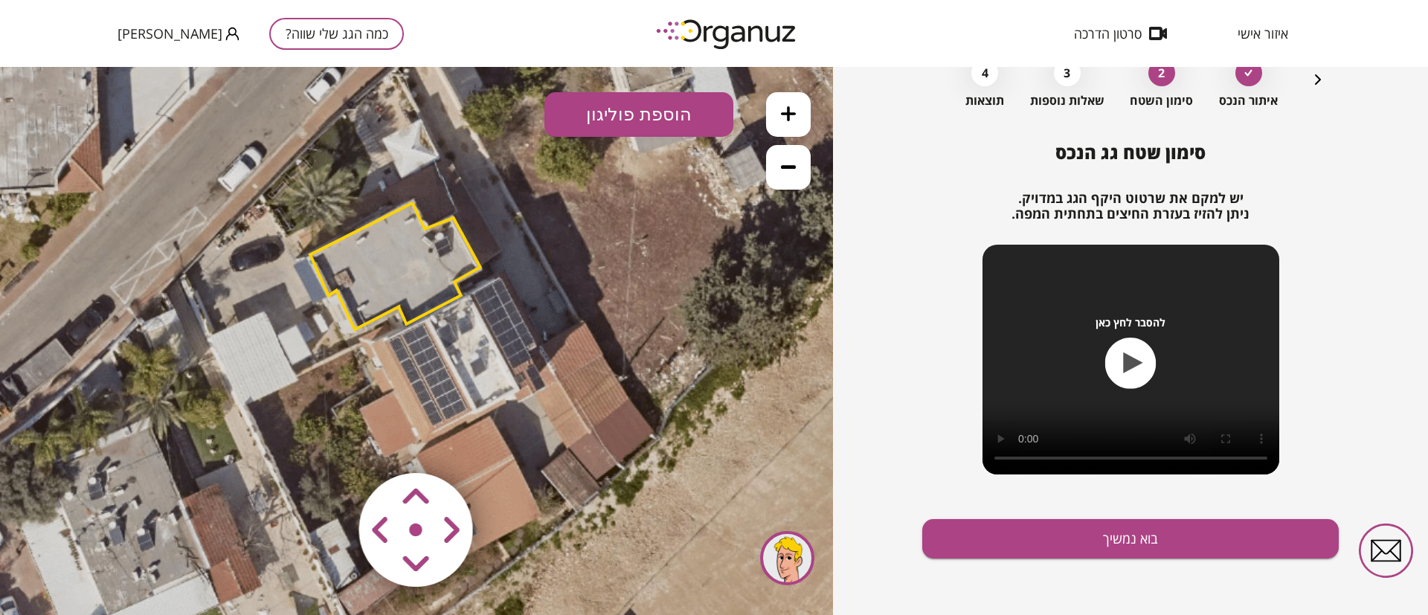
drag, startPoint x: 628, startPoint y: 348, endPoint x: 669, endPoint y: 282, distance: 78.2
click at [596, 311] on icon at bounding box center [355, 308] width 1004 height 1004
click at [789, 115] on icon at bounding box center [788, 113] width 15 height 15
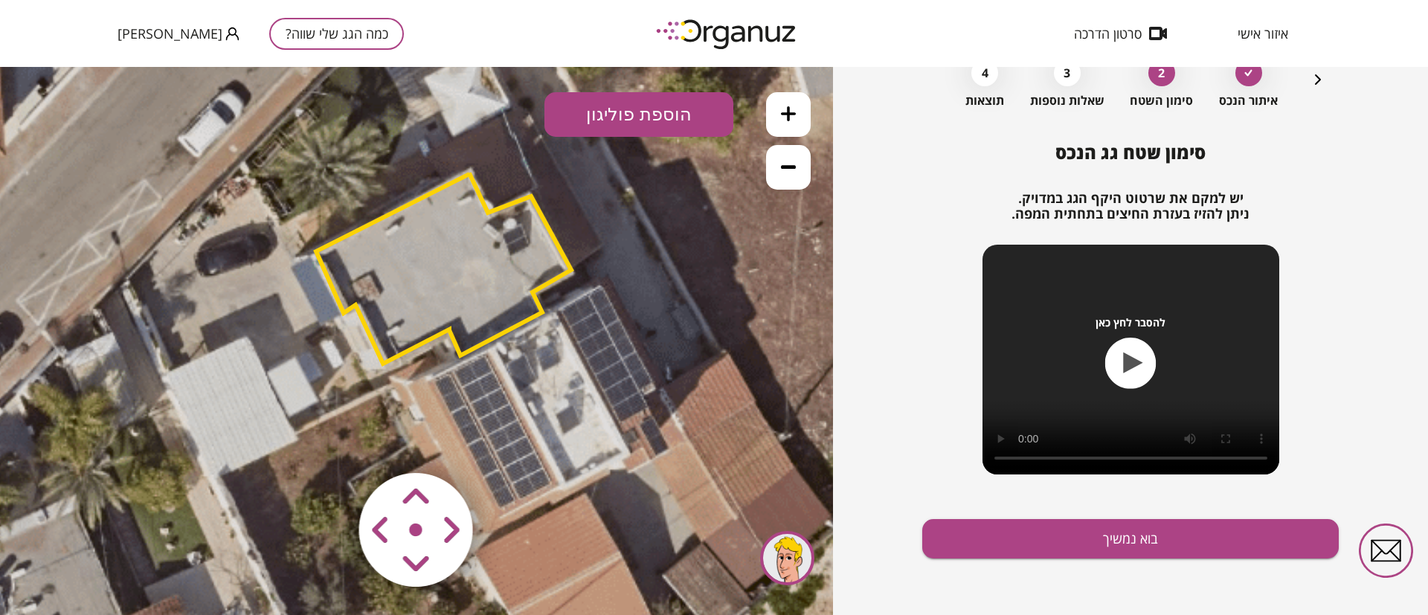
drag, startPoint x: 575, startPoint y: 263, endPoint x: 633, endPoint y: 305, distance: 71.9
click at [633, 305] on icon at bounding box center [383, 331] width 1506 height 1506
